Goal: Navigation & Orientation: Find specific page/section

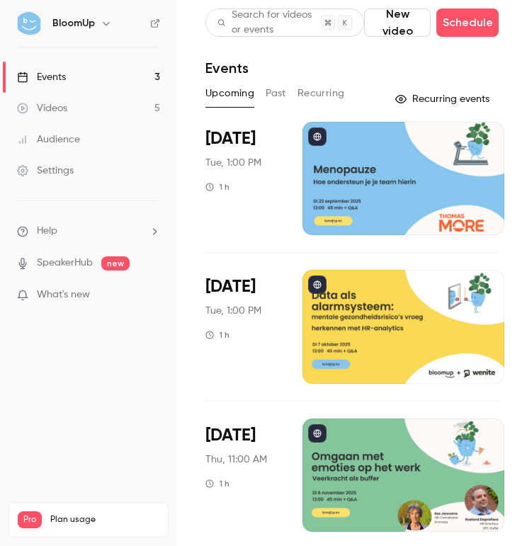
click at [280, 96] on button "Past" at bounding box center [276, 93] width 21 height 23
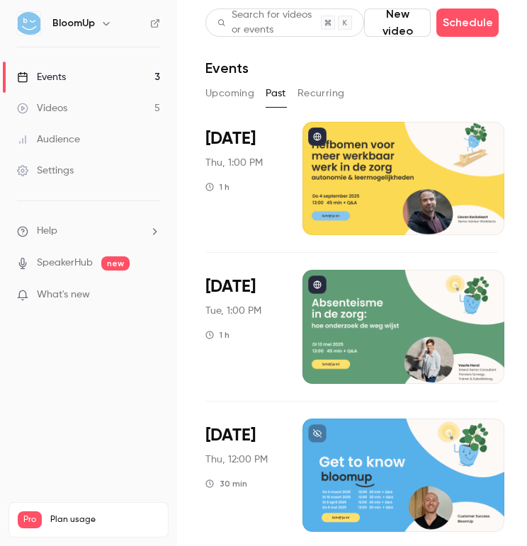
click at [317, 175] on div at bounding box center [403, 178] width 202 height 113
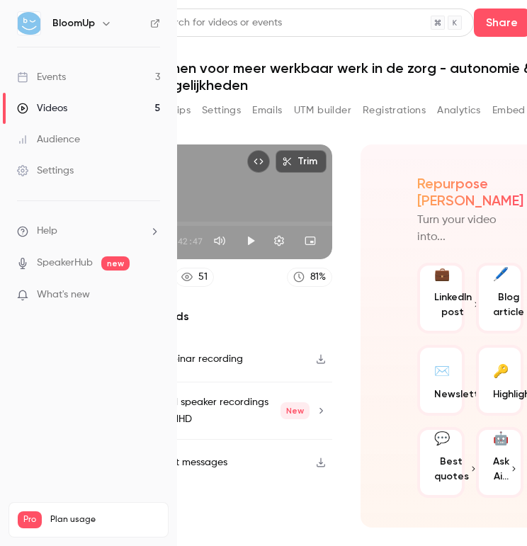
scroll to position [0, 108]
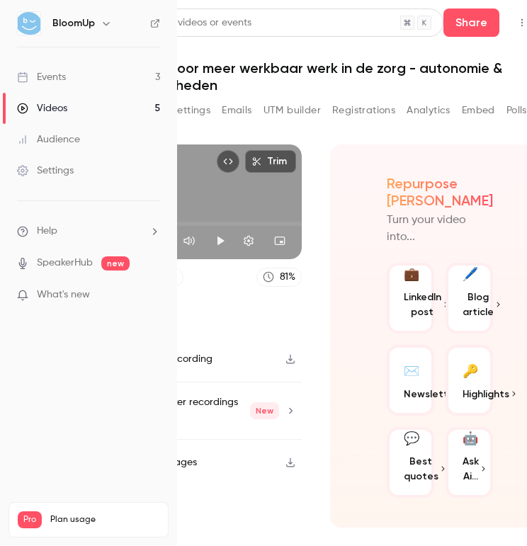
click at [431, 111] on button "Analytics" at bounding box center [428, 110] width 44 height 23
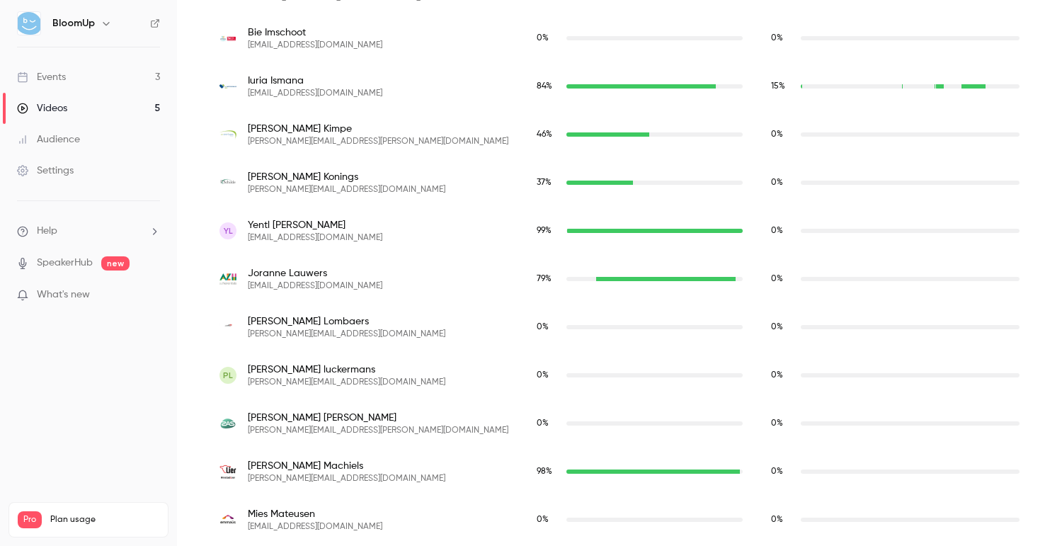
scroll to position [3026, 0]
